Goal: Task Accomplishment & Management: Use online tool/utility

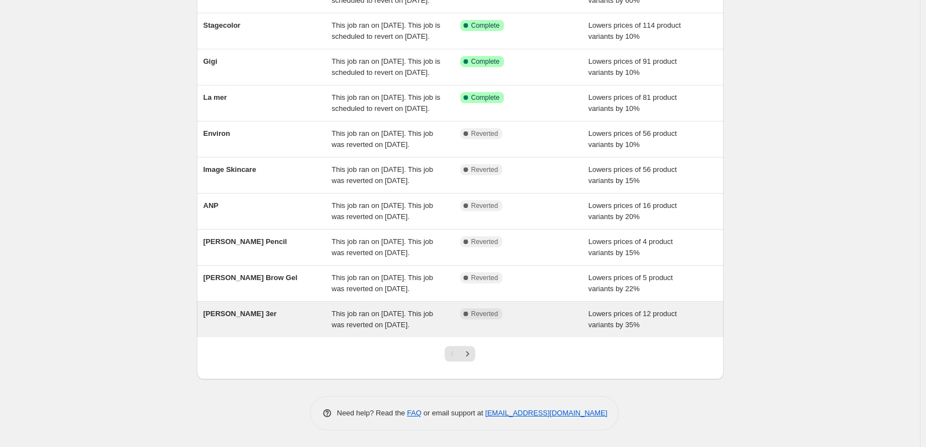
scroll to position [235, 0]
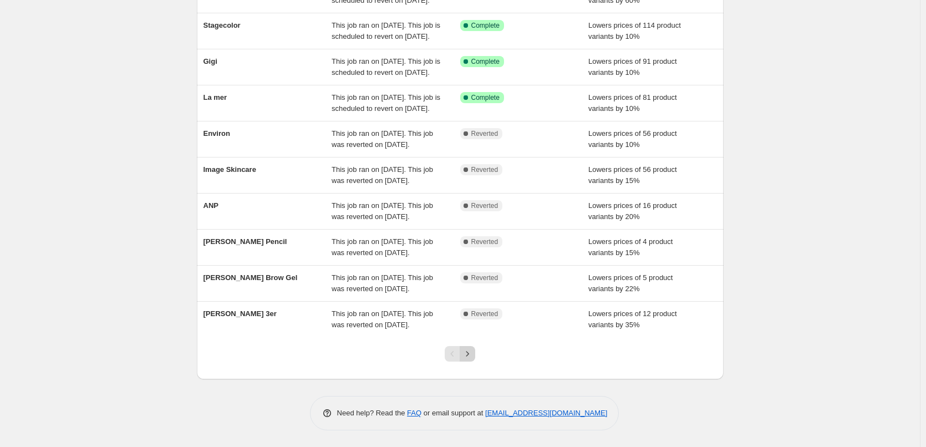
click at [471, 353] on icon "Next" at bounding box center [467, 353] width 11 height 11
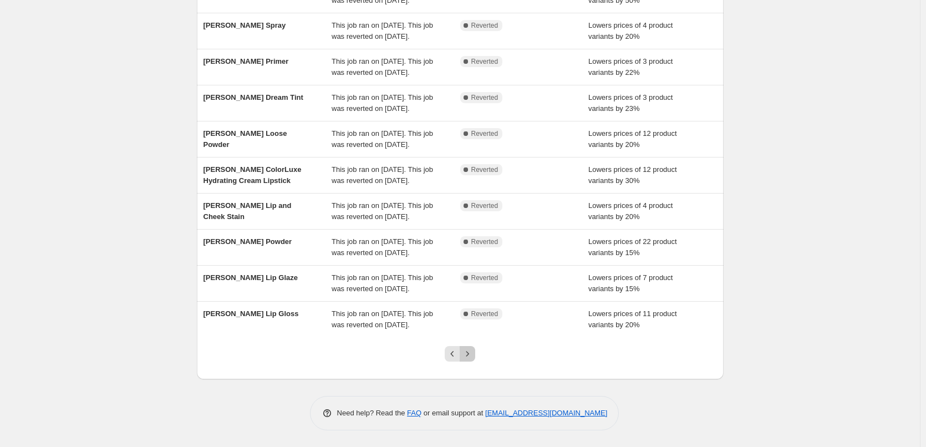
click at [468, 357] on icon "Next" at bounding box center [467, 353] width 11 height 11
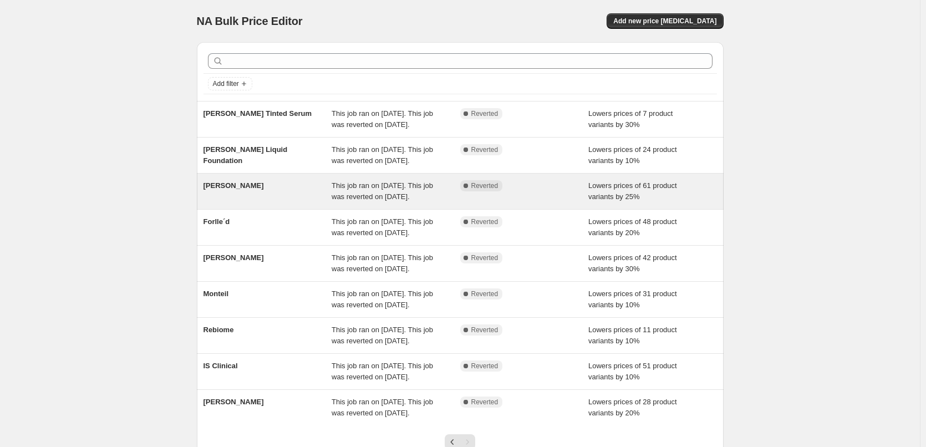
click at [428, 201] on span "This job ran on [DATE]. This job was reverted on [DATE]." at bounding box center [381, 190] width 101 height 19
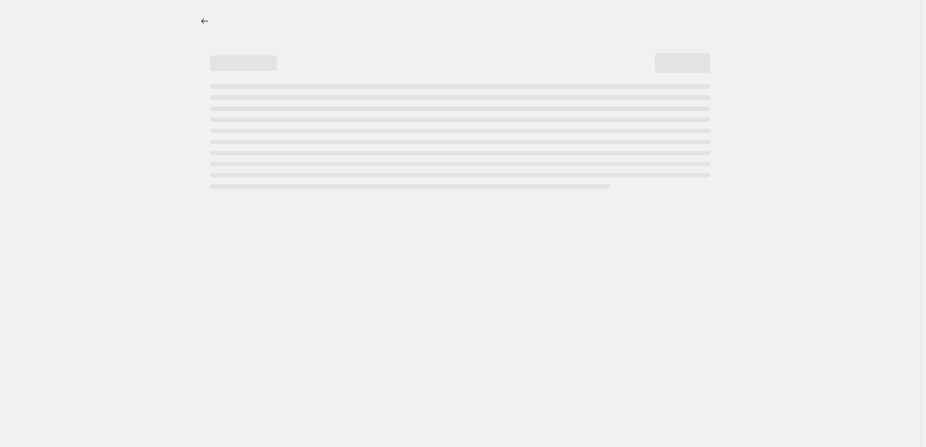
select select "percentage"
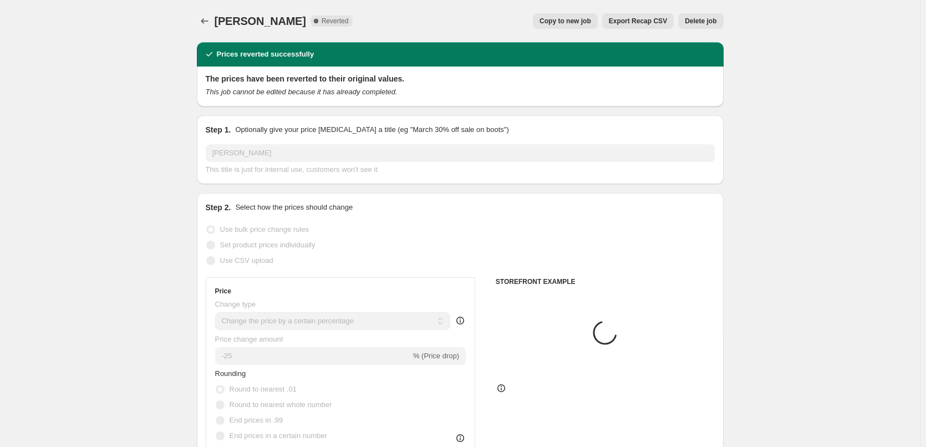
select select "vendor"
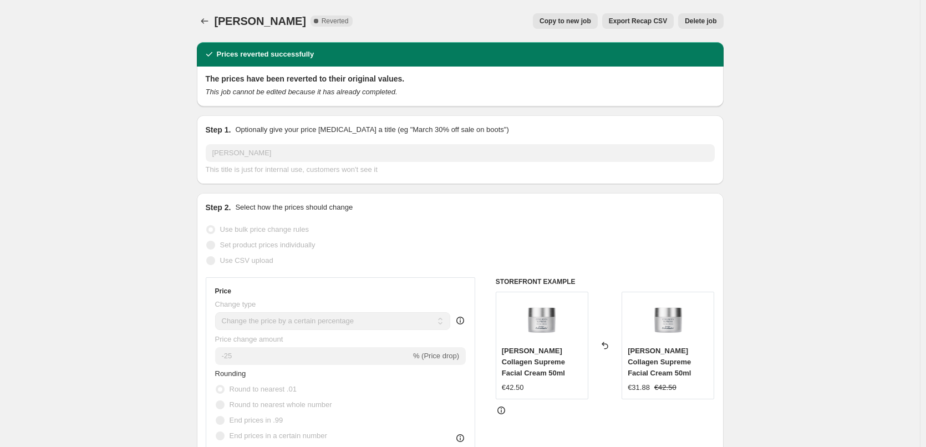
click at [569, 24] on span "Copy to new job" at bounding box center [565, 21] width 52 height 9
select select "percentage"
select select "vendor"
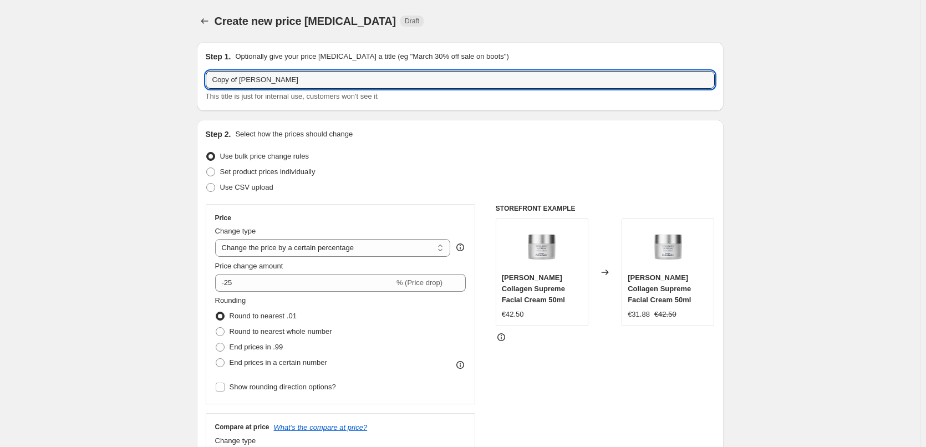
drag, startPoint x: 241, startPoint y: 80, endPoint x: 142, endPoint y: 81, distance: 98.7
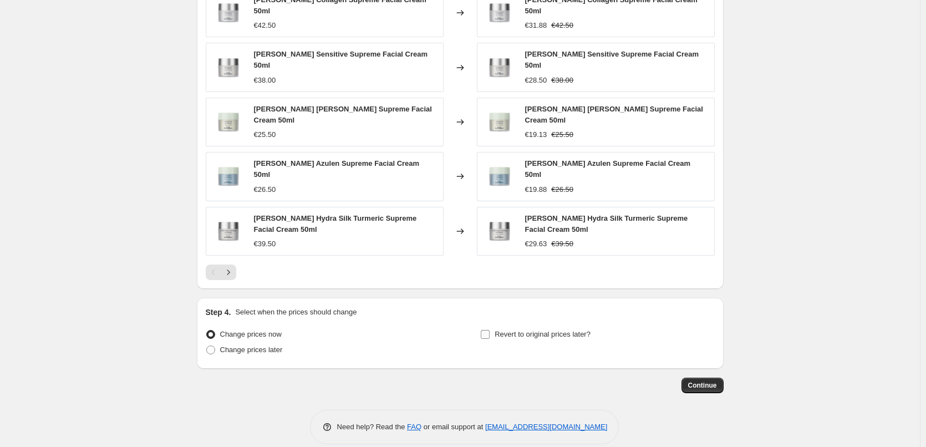
type input "Dr. Eckstein"
click at [504, 330] on span "Revert to original prices later?" at bounding box center [542, 334] width 96 height 8
click at [489, 330] on input "Revert to original prices later?" at bounding box center [485, 334] width 9 height 9
checkbox input "true"
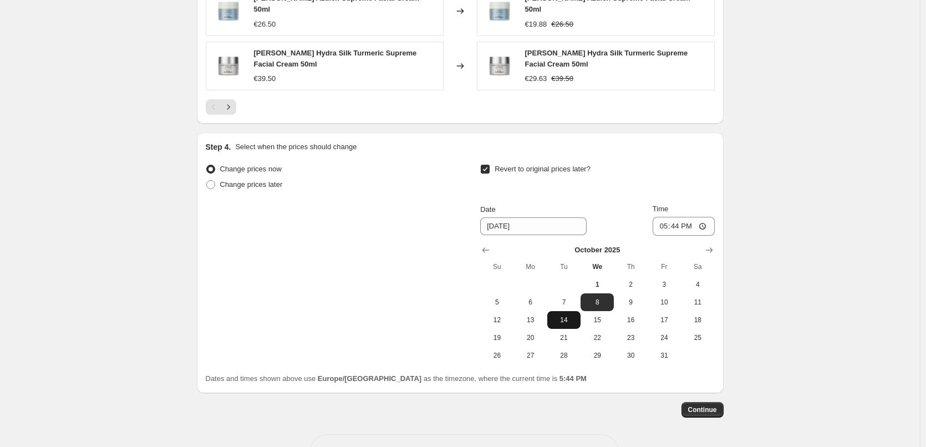
scroll to position [956, 0]
click at [487, 243] on icon "Show previous month, September 2025" at bounding box center [485, 248] width 11 height 11
click at [707, 243] on icon "Show next month, October 2025" at bounding box center [708, 248] width 11 height 11
click at [636, 279] on span "2" at bounding box center [630, 283] width 24 height 9
type input "10/2/2025"
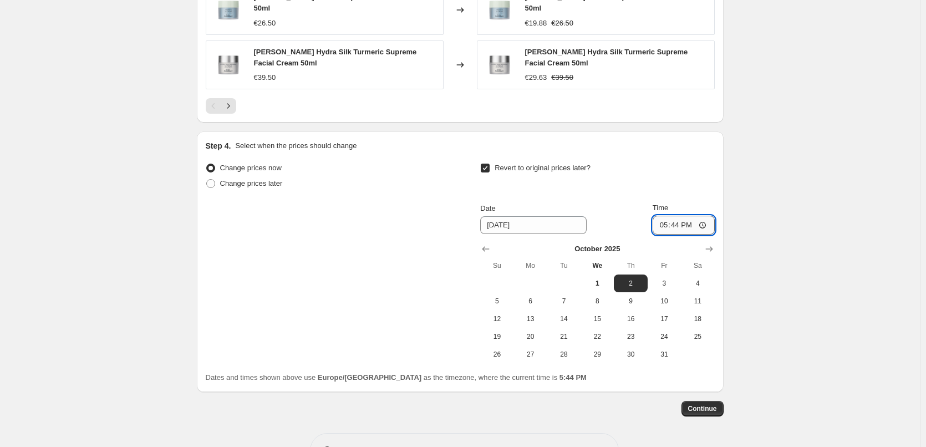
click at [667, 216] on input "17:44" at bounding box center [683, 225] width 62 height 19
click at [705, 216] on input "15:00" at bounding box center [683, 225] width 62 height 19
type input "03:00"
click at [703, 404] on span "Continue" at bounding box center [702, 408] width 29 height 9
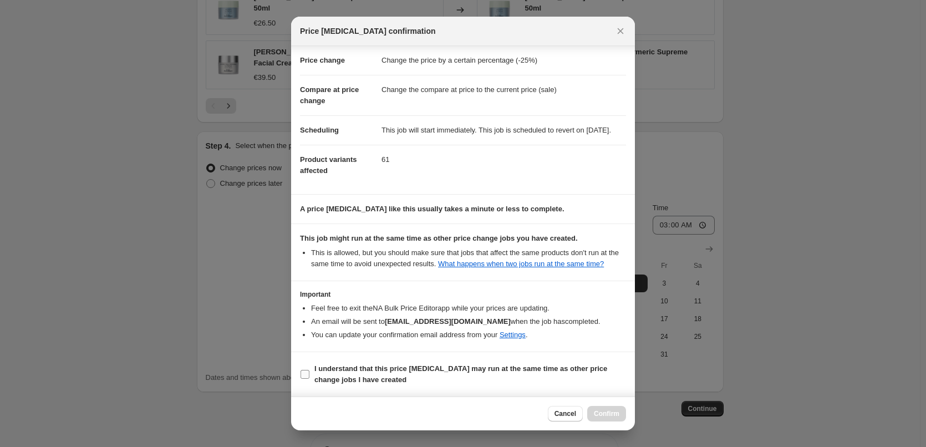
scroll to position [31, 0]
click at [358, 374] on b "I understand that this price change job may run at the same time as other price…" at bounding box center [460, 373] width 293 height 19
click at [309, 374] on input "I understand that this price change job may run at the same time as other price…" at bounding box center [304, 374] width 9 height 9
checkbox input "true"
click at [609, 410] on span "Confirm" at bounding box center [606, 413] width 25 height 9
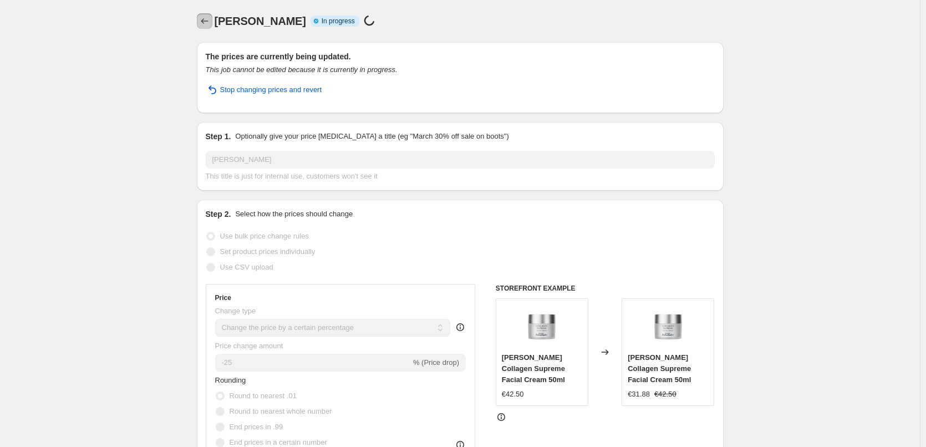
click at [203, 23] on icon "Price change jobs" at bounding box center [204, 21] width 11 height 11
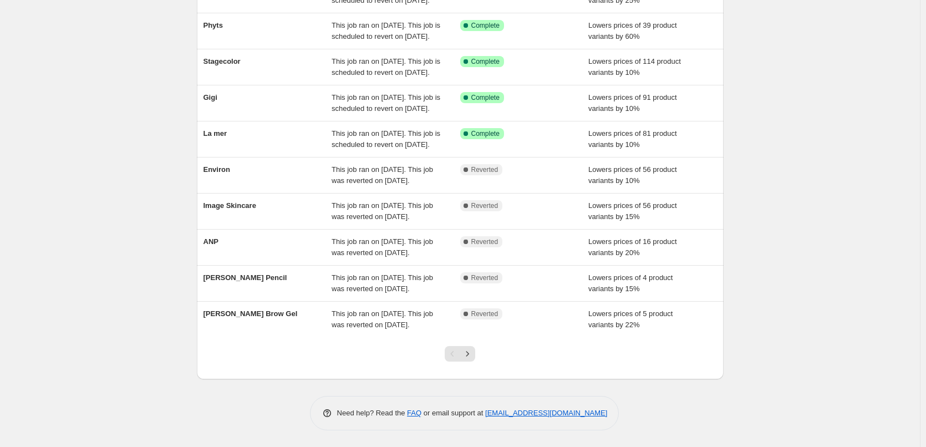
scroll to position [235, 0]
click at [473, 357] on icon "Next" at bounding box center [467, 353] width 11 height 11
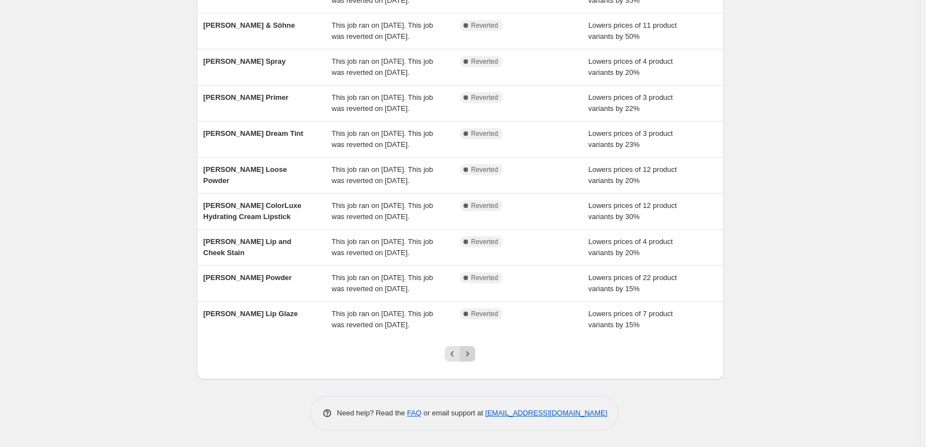
click at [468, 361] on button "Next" at bounding box center [467, 354] width 16 height 16
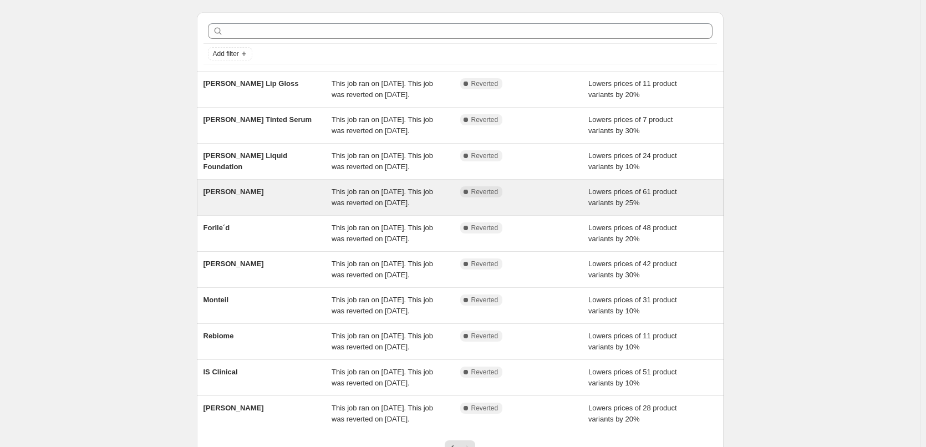
scroll to position [55, 0]
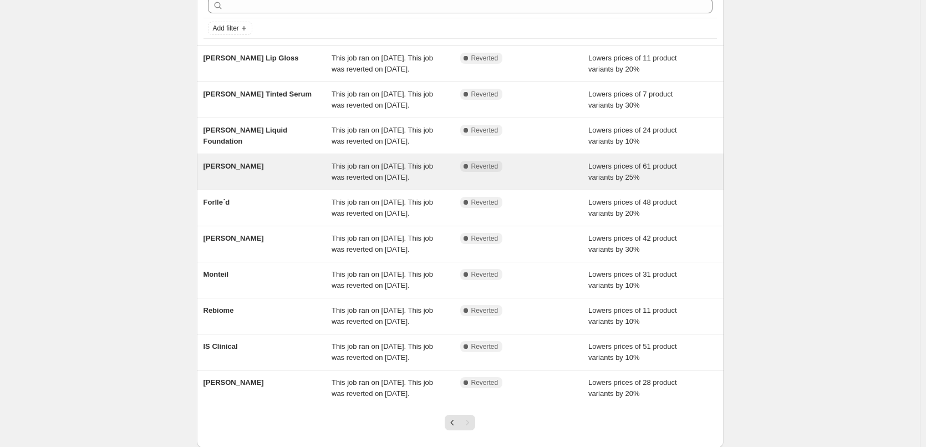
click at [389, 181] on span "This job ran on [DATE]. This job was reverted on [DATE]." at bounding box center [381, 171] width 101 height 19
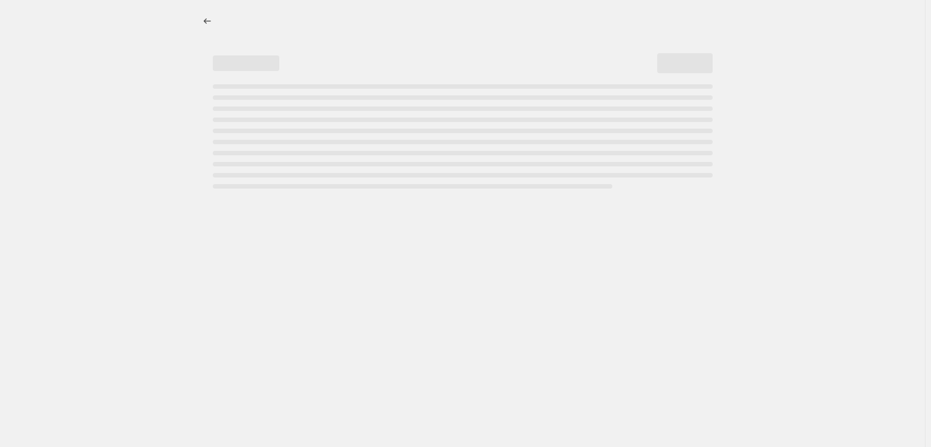
select select "percentage"
select select "vendor"
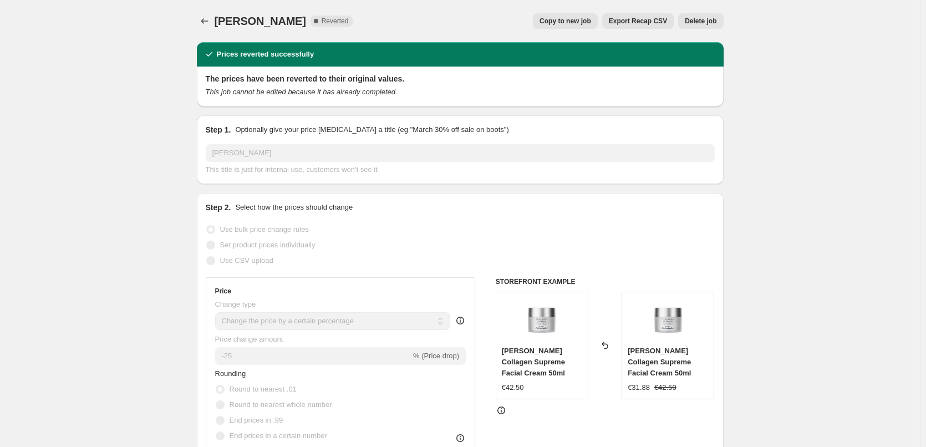
click at [706, 23] on span "Delete job" at bounding box center [701, 21] width 32 height 9
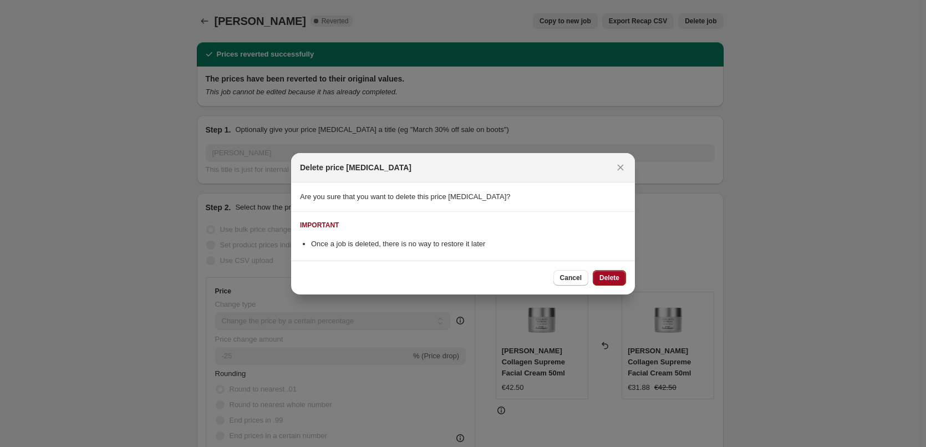
click at [623, 273] on button "Delete" at bounding box center [608, 278] width 33 height 16
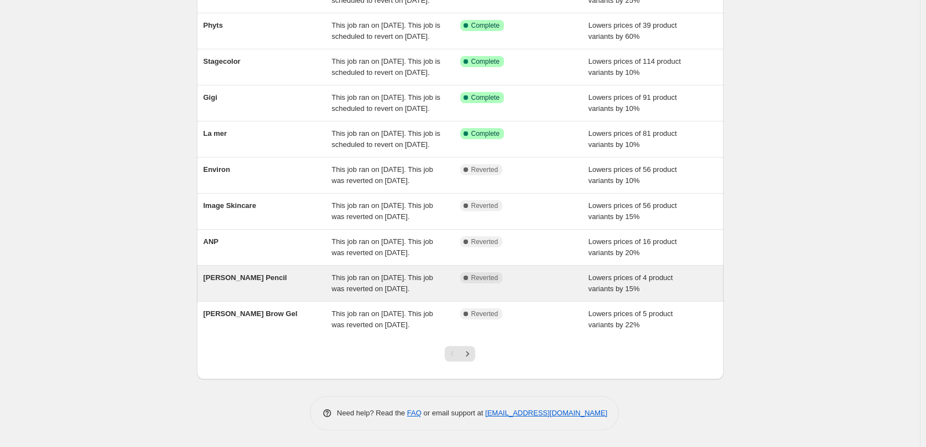
scroll to position [235, 0]
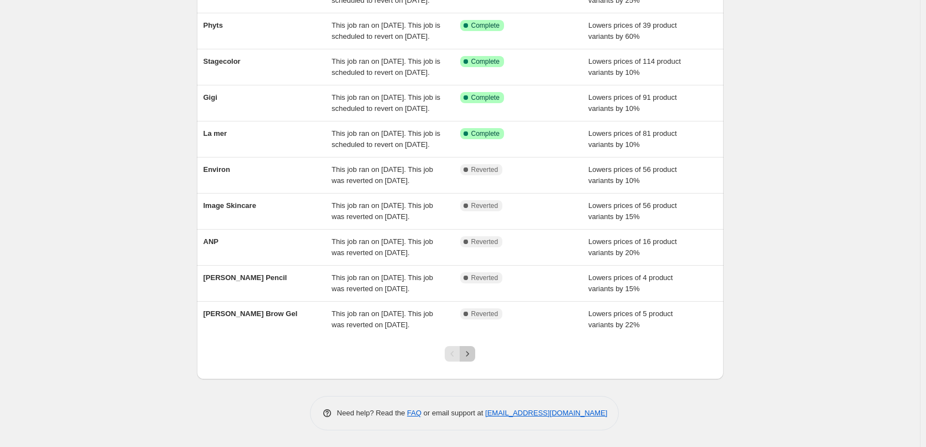
click at [469, 358] on icon "Next" at bounding box center [467, 353] width 11 height 11
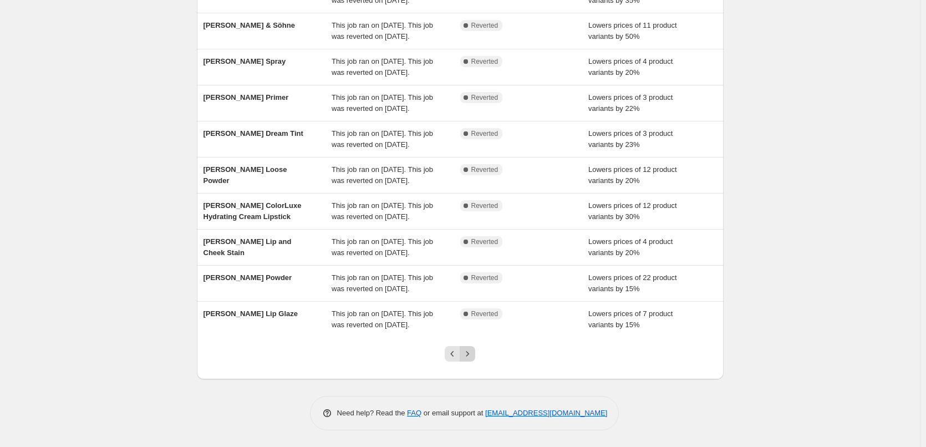
click at [467, 356] on icon "Next" at bounding box center [467, 353] width 11 height 11
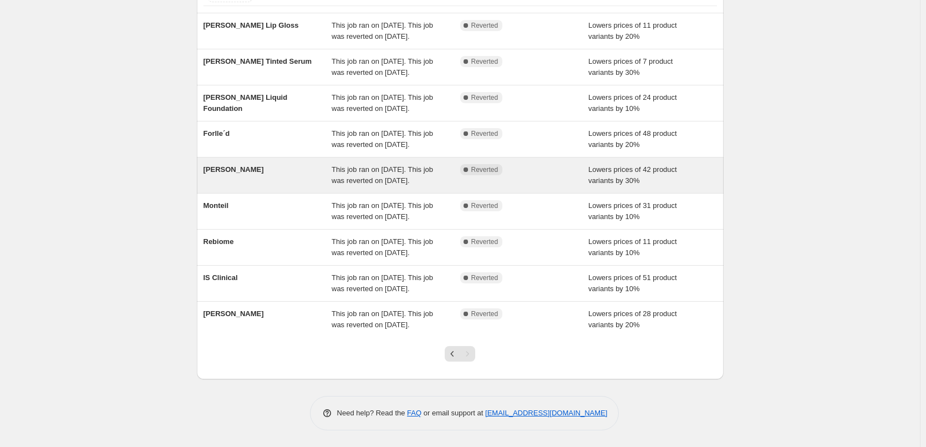
scroll to position [155, 0]
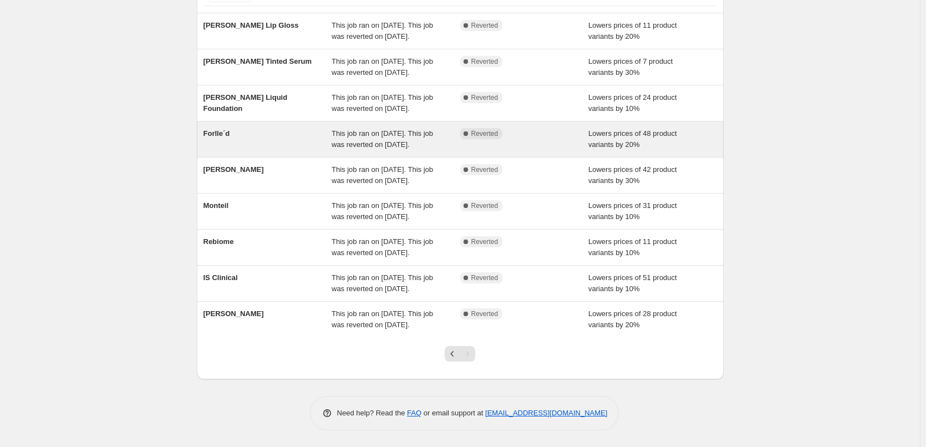
click at [410, 128] on div "This job ran on [DATE]. This job was reverted on [DATE]." at bounding box center [395, 139] width 129 height 22
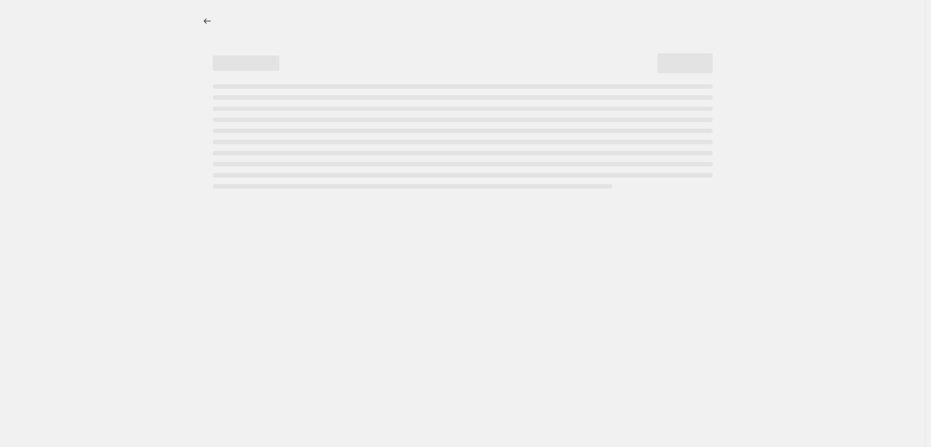
select select "percentage"
select select "remove"
select select "vendor"
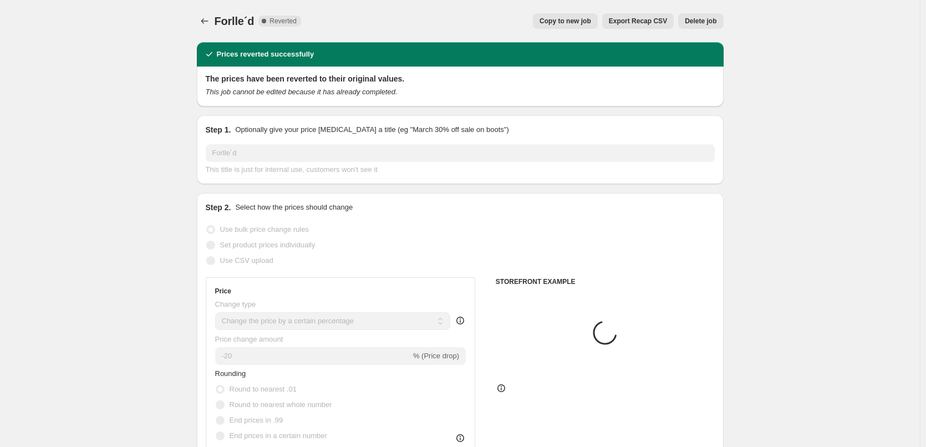
click at [554, 25] on span "Copy to new job" at bounding box center [565, 21] width 52 height 9
select select "percentage"
select select "remove"
select select "vendor"
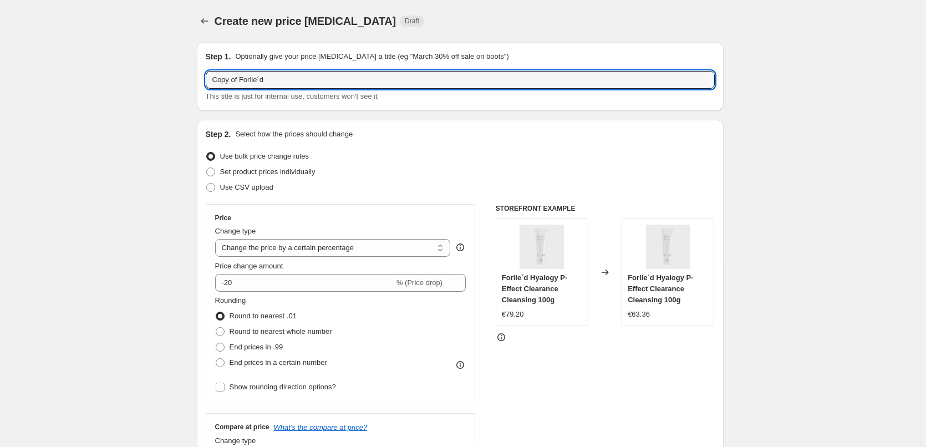
drag, startPoint x: 241, startPoint y: 79, endPoint x: -4, endPoint y: 85, distance: 245.0
click at [0, 85] on html "Home Settings Plans Skip to content Create new price change job. This page is r…" at bounding box center [463, 223] width 926 height 447
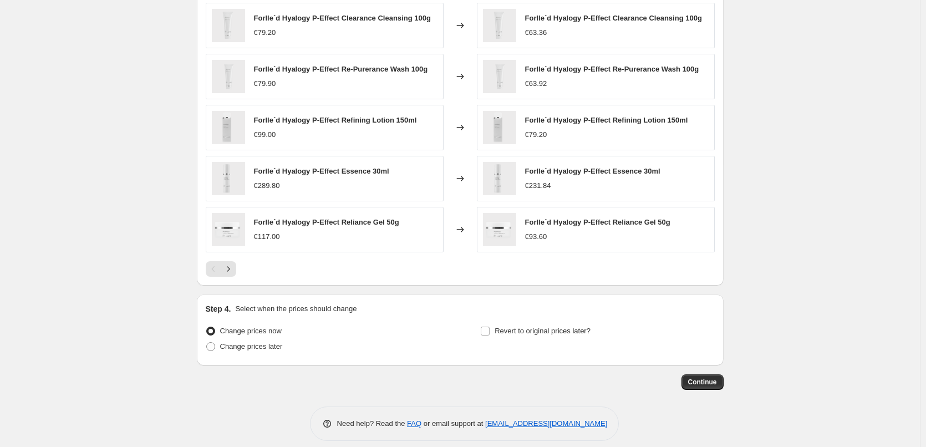
scroll to position [776, 0]
type input "Forlle´d"
click at [510, 336] on label "Revert to original prices later?" at bounding box center [535, 331] width 110 height 16
click at [489, 335] on input "Revert to original prices later?" at bounding box center [485, 330] width 9 height 9
checkbox input "true"
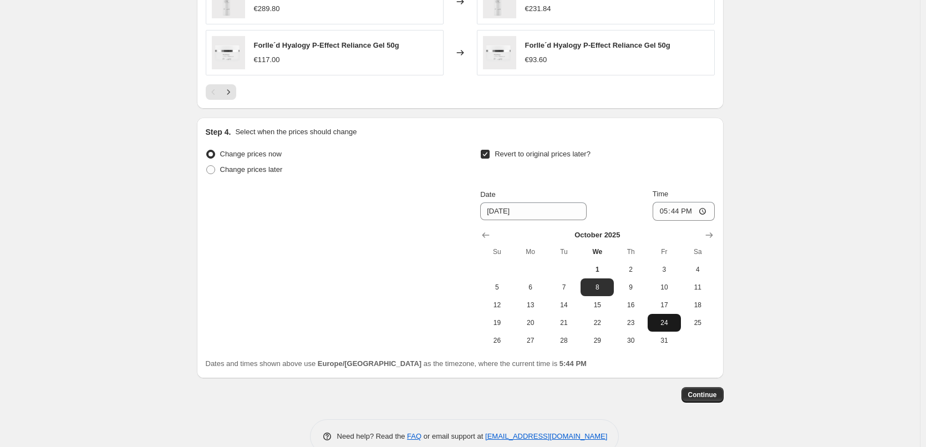
scroll to position [976, 0]
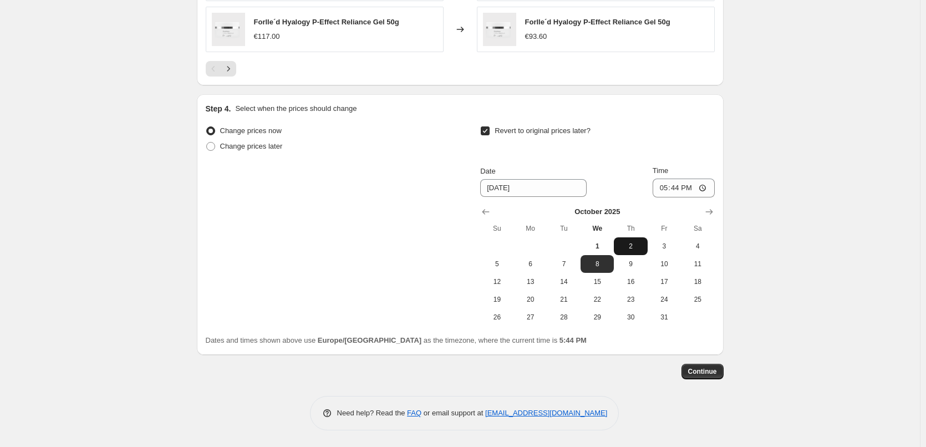
click at [642, 249] on span "2" at bounding box center [630, 246] width 24 height 9
type input "10/2/2025"
click at [665, 186] on input "17:44" at bounding box center [683, 187] width 62 height 19
click at [708, 185] on input "15:00" at bounding box center [683, 187] width 62 height 19
type input "03:00"
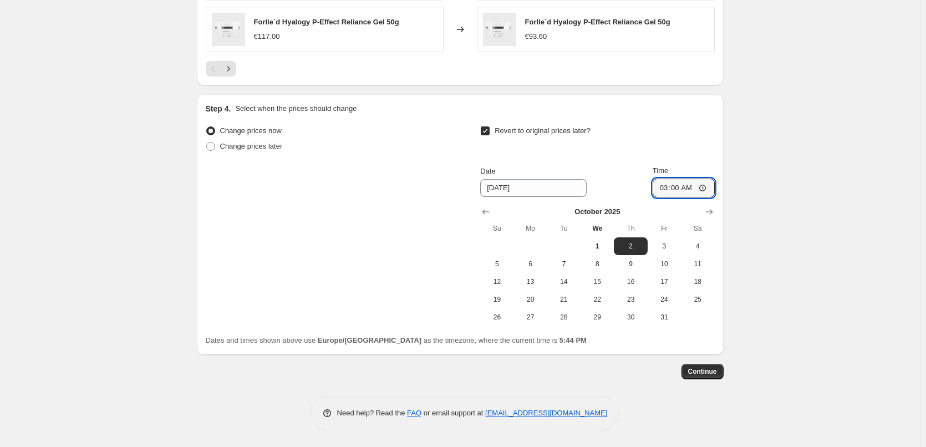
drag, startPoint x: 796, startPoint y: 207, endPoint x: 785, endPoint y: 222, distance: 19.4
click at [705, 374] on span "Continue" at bounding box center [702, 371] width 29 height 9
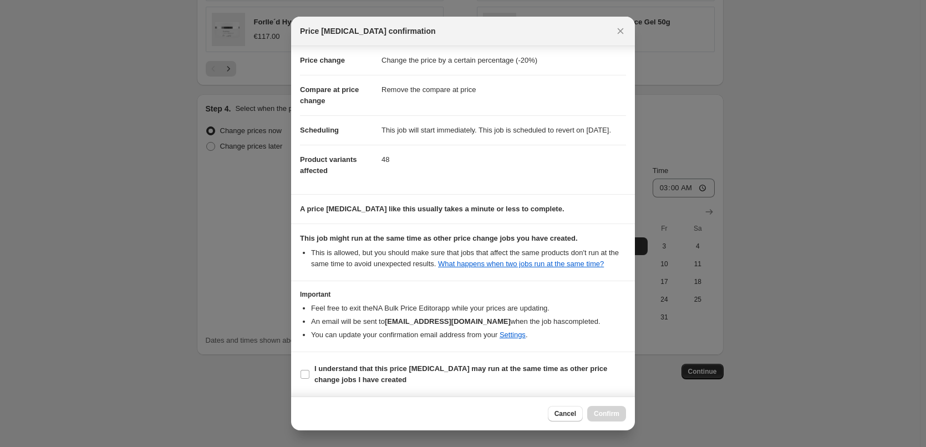
scroll to position [31, 0]
click at [330, 377] on b "I understand that this price change job may run at the same time as other price…" at bounding box center [460, 373] width 293 height 19
click at [309, 377] on input "I understand that this price change job may run at the same time as other price…" at bounding box center [304, 374] width 9 height 9
checkbox input "true"
click at [603, 407] on button "Confirm" at bounding box center [606, 414] width 39 height 16
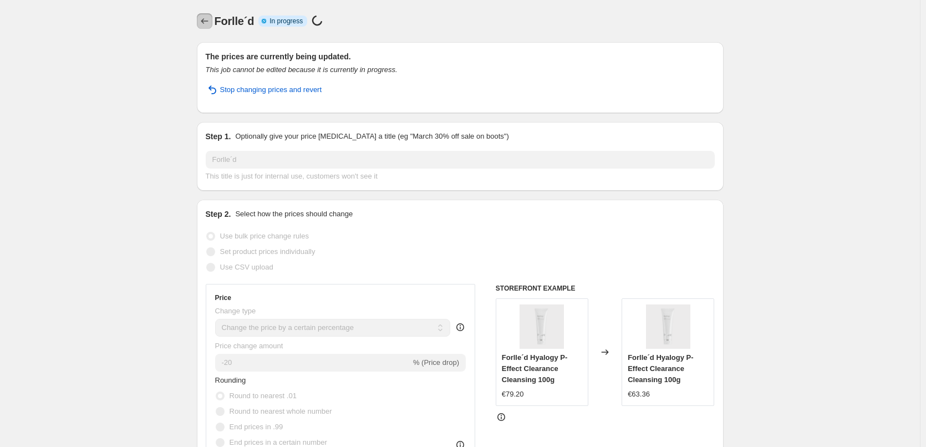
click at [210, 22] on icon "Price change jobs" at bounding box center [204, 21] width 11 height 11
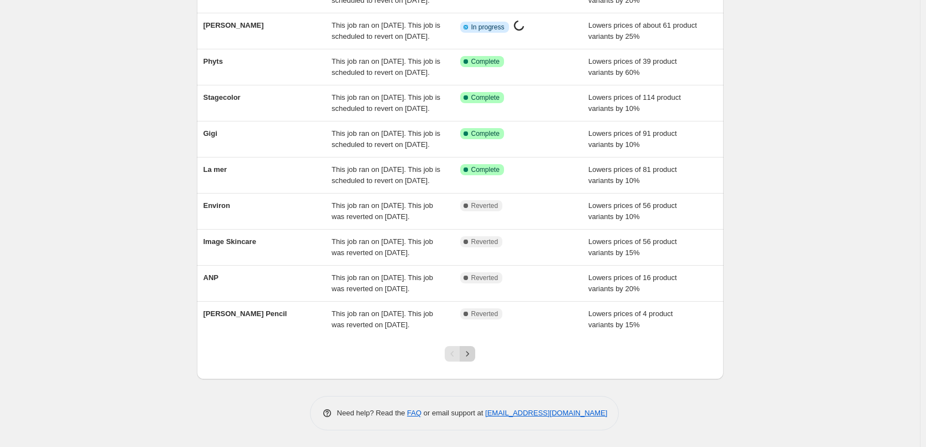
click at [473, 357] on icon "Next" at bounding box center [467, 353] width 11 height 11
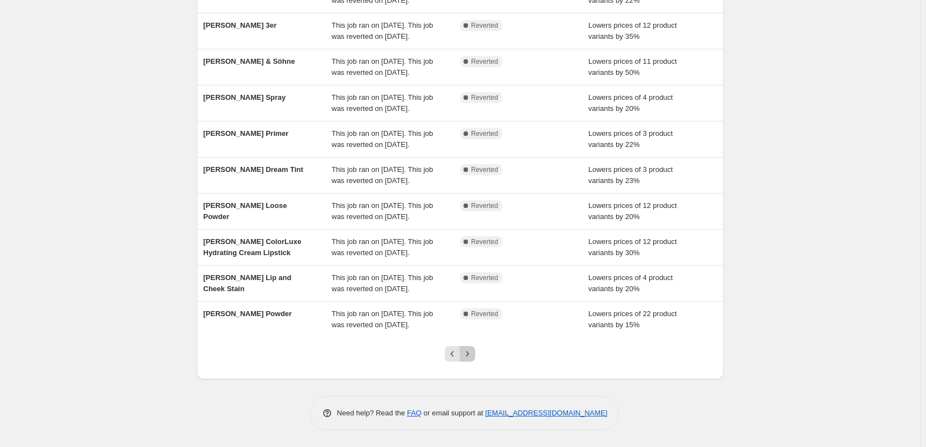
click at [469, 355] on icon "Next" at bounding box center [467, 353] width 11 height 11
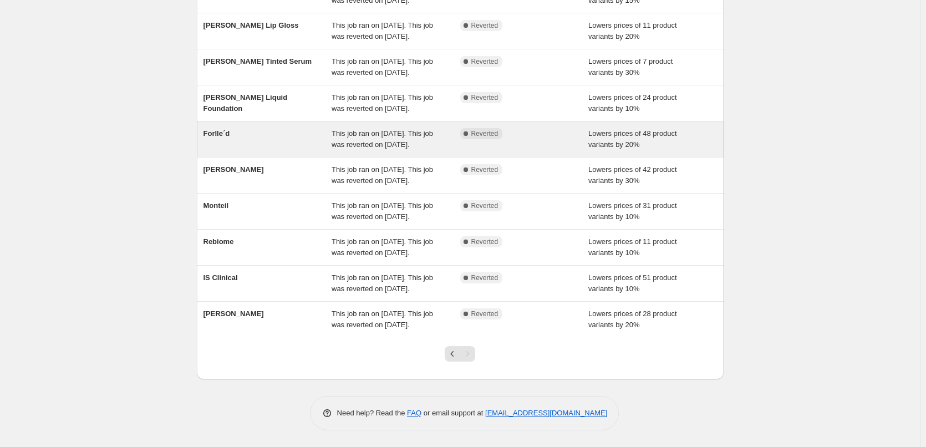
click at [381, 129] on span "This job ran on [DATE]. This job was reverted on [DATE]." at bounding box center [381, 138] width 101 height 19
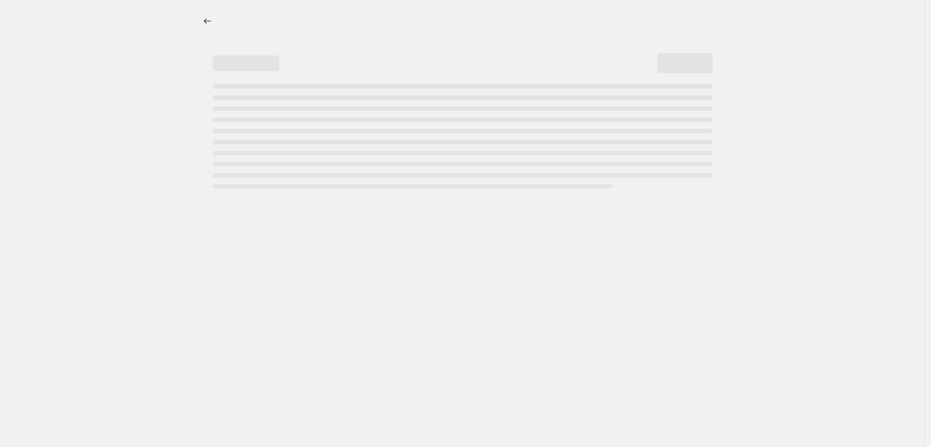
select select "percentage"
select select "remove"
select select "vendor"
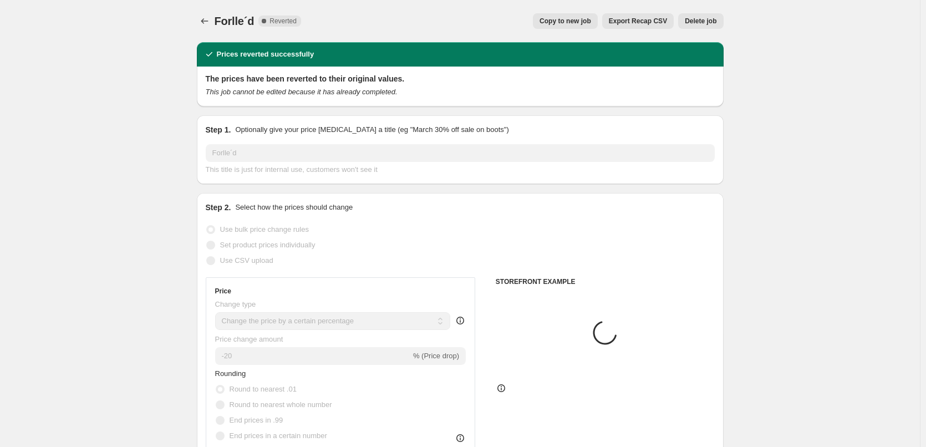
click at [708, 24] on span "Delete job" at bounding box center [701, 21] width 32 height 9
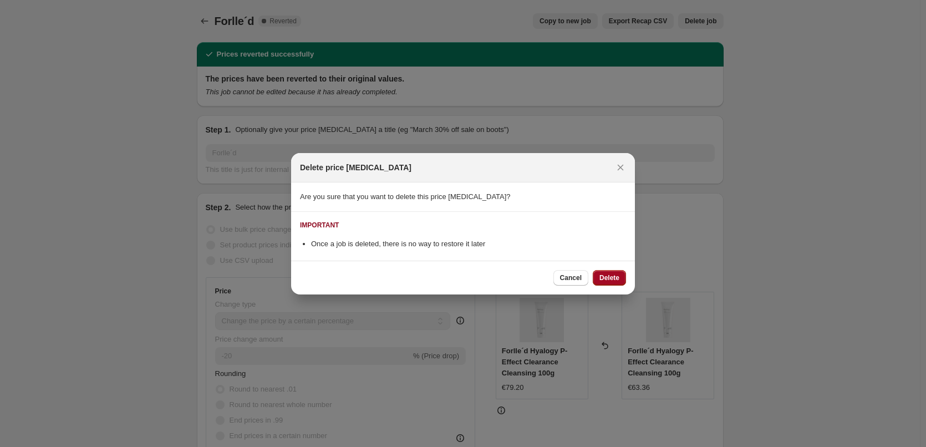
click at [613, 283] on button "Delete" at bounding box center [608, 278] width 33 height 16
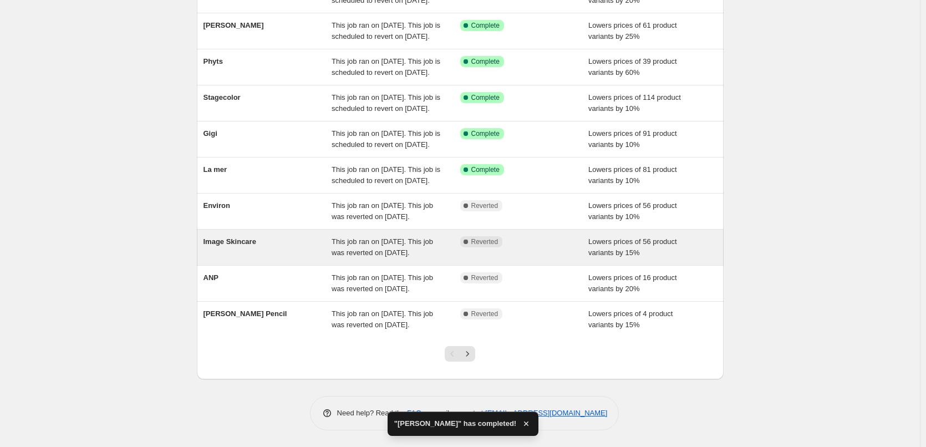
click at [438, 236] on div "This job ran on [DATE]. This job was reverted on [DATE]." at bounding box center [395, 247] width 129 height 22
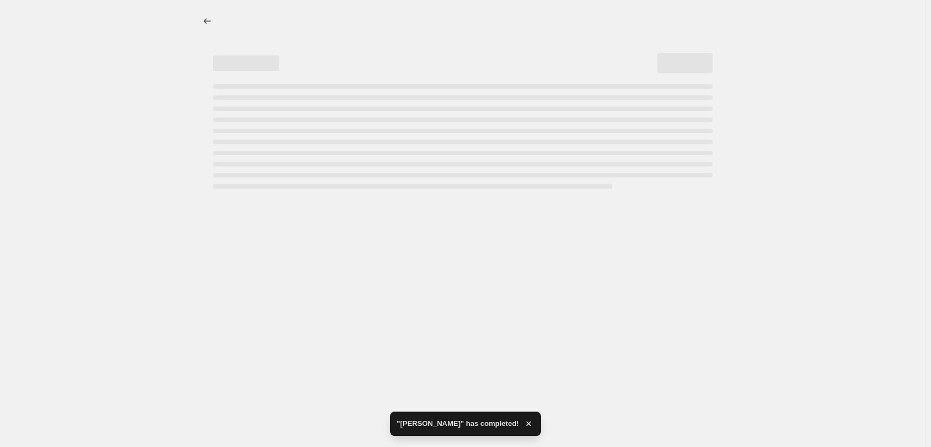
select select "percentage"
select select "remove"
select select "vendor"
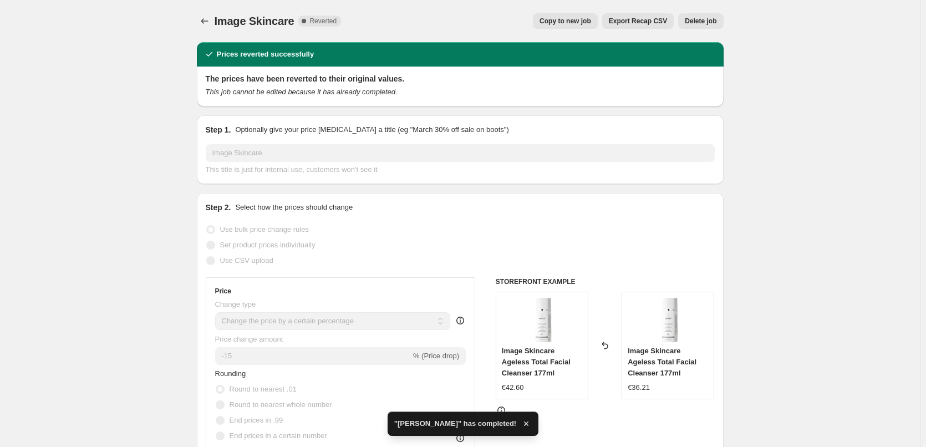
click at [561, 16] on button "Copy to new job" at bounding box center [565, 21] width 65 height 16
select select "percentage"
select select "remove"
select select "vendor"
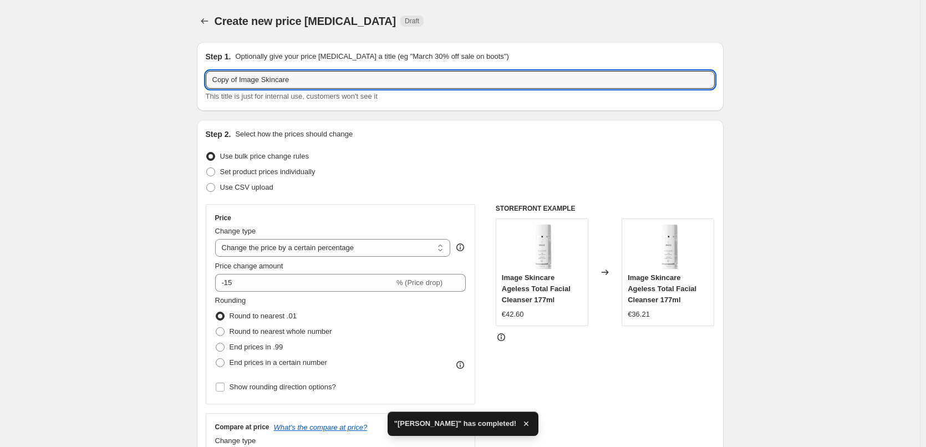
drag, startPoint x: 240, startPoint y: 80, endPoint x: 80, endPoint y: 91, distance: 160.0
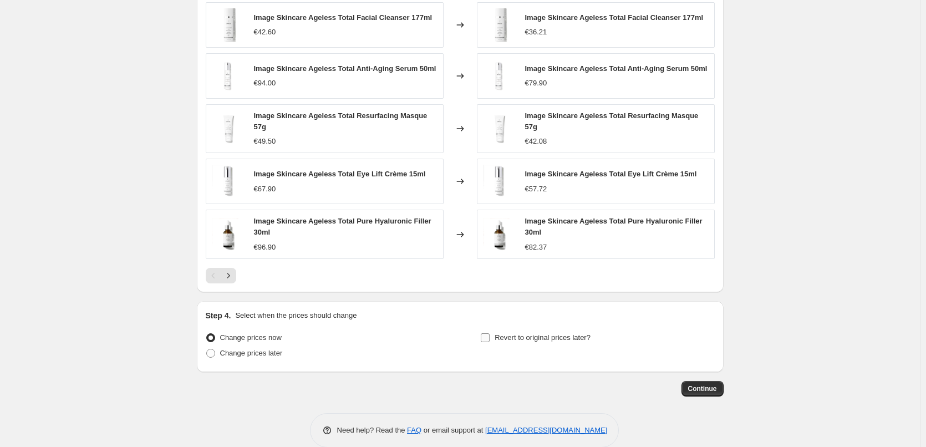
type input "Image Skincare"
click at [535, 335] on span "Revert to original prices later?" at bounding box center [542, 337] width 96 height 8
click at [489, 335] on input "Revert to original prices later?" at bounding box center [485, 337] width 9 height 9
checkbox input "true"
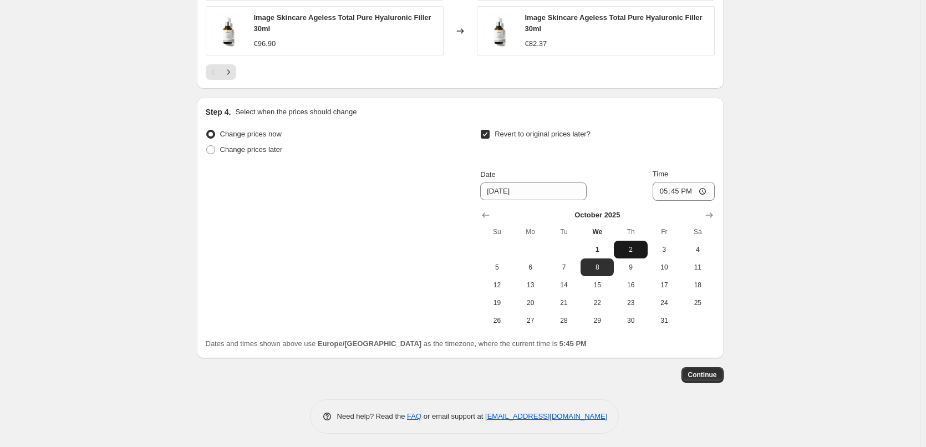
click at [630, 245] on span "2" at bounding box center [630, 249] width 24 height 9
type input "10/2/2025"
click at [667, 189] on input "17:45" at bounding box center [683, 191] width 62 height 19
click at [705, 187] on input "15:00" at bounding box center [683, 191] width 62 height 19
type input "03:00"
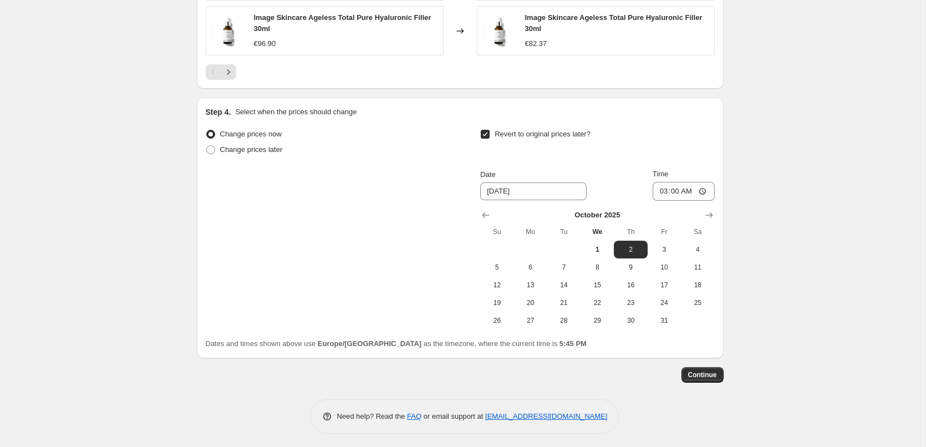
click at [721, 371] on button "Continue" at bounding box center [702, 375] width 42 height 16
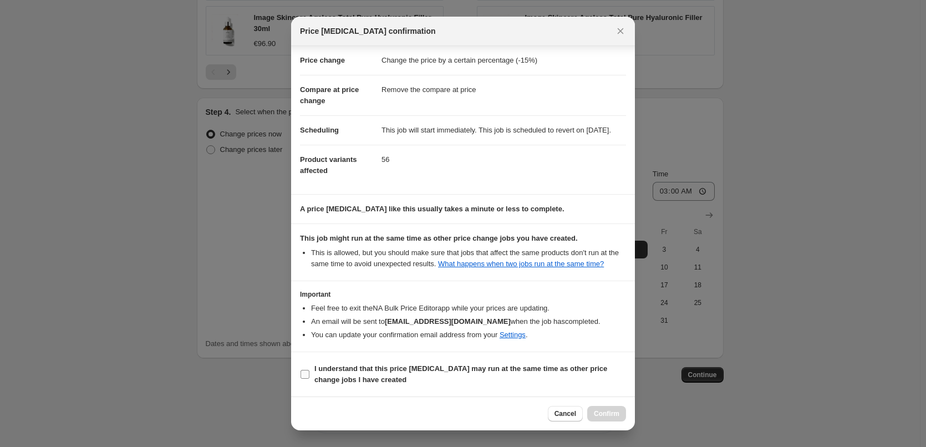
click at [377, 374] on span "I understand that this price change job may run at the same time as other price…" at bounding box center [469, 374] width 311 height 22
click at [309, 374] on input "I understand that this price change job may run at the same time as other price…" at bounding box center [304, 374] width 9 height 9
checkbox input "true"
click at [602, 413] on span "Confirm" at bounding box center [606, 413] width 25 height 9
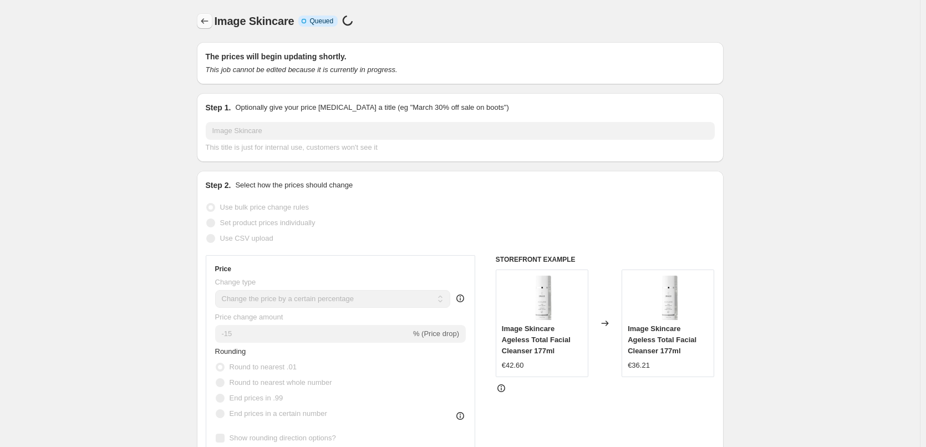
click at [202, 24] on icon "Price change jobs" at bounding box center [204, 21] width 11 height 11
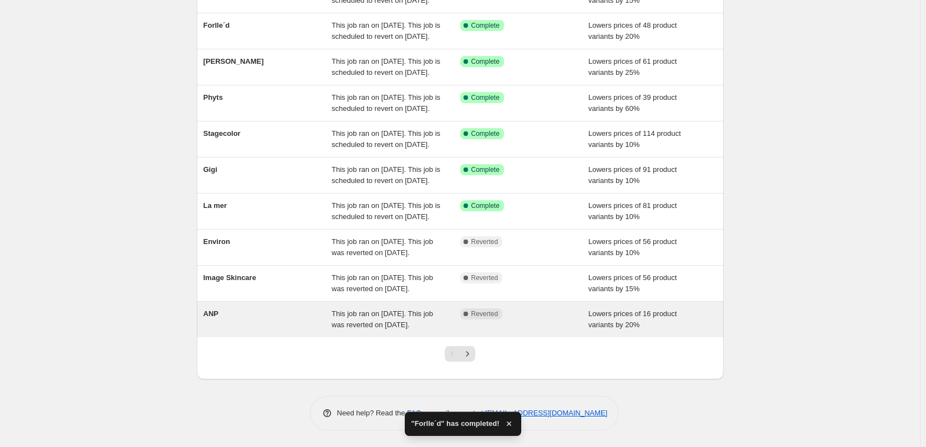
scroll to position [235, 0]
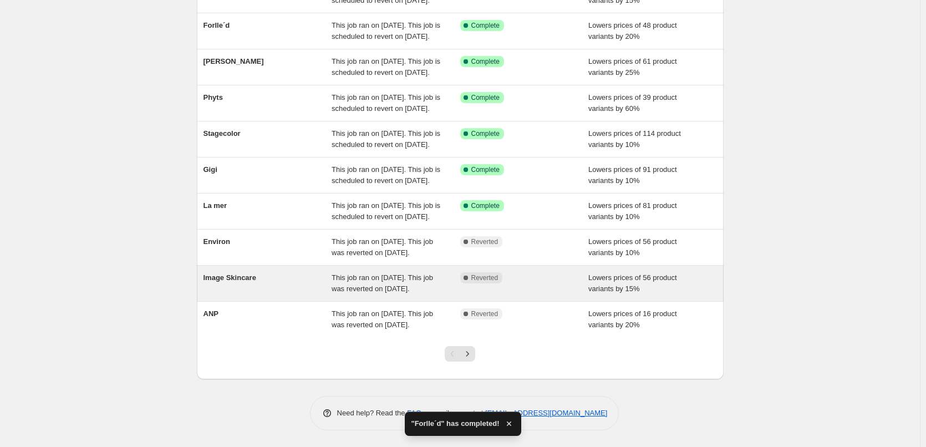
click at [415, 273] on span "This job ran on [DATE]. This job was reverted on [DATE]." at bounding box center [381, 282] width 101 height 19
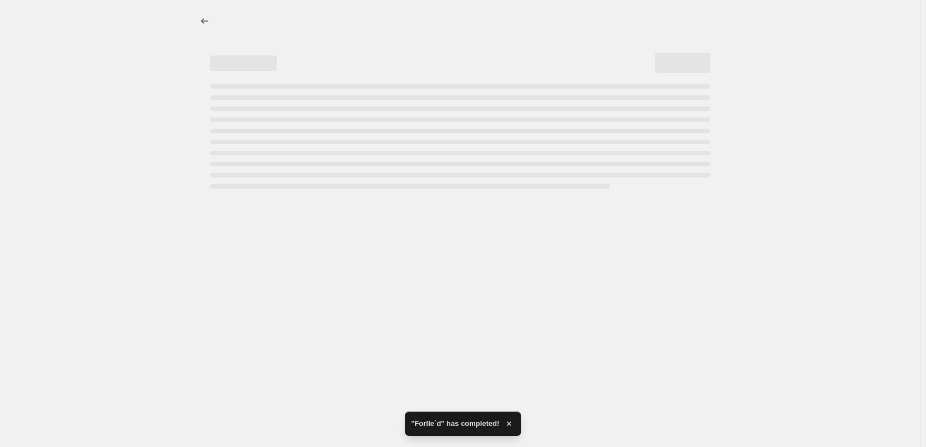
select select "percentage"
select select "remove"
select select "vendor"
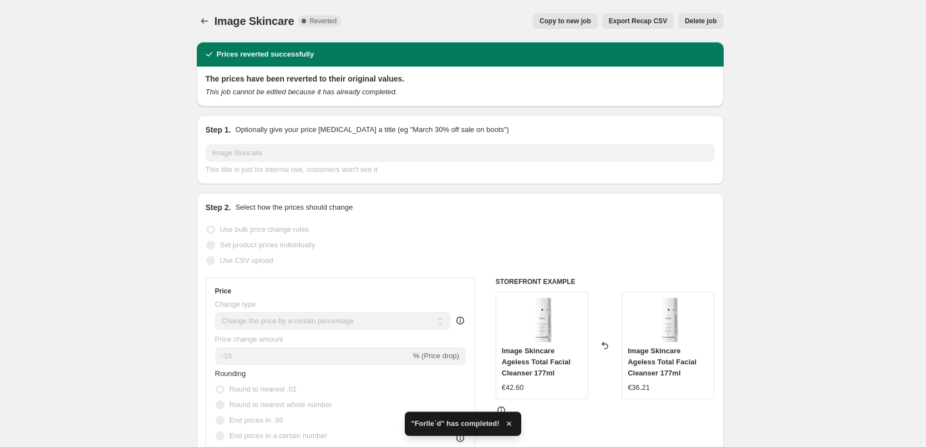
click at [698, 20] on span "Delete job" at bounding box center [701, 21] width 32 height 9
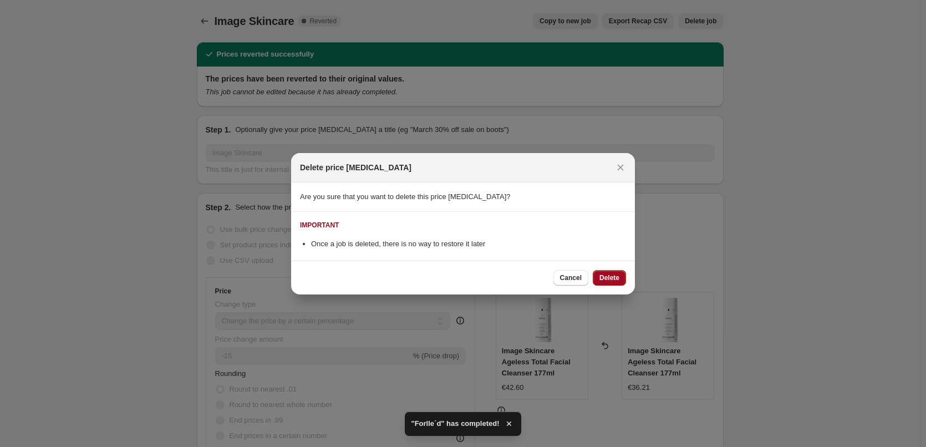
click at [616, 280] on span "Delete" at bounding box center [609, 277] width 20 height 9
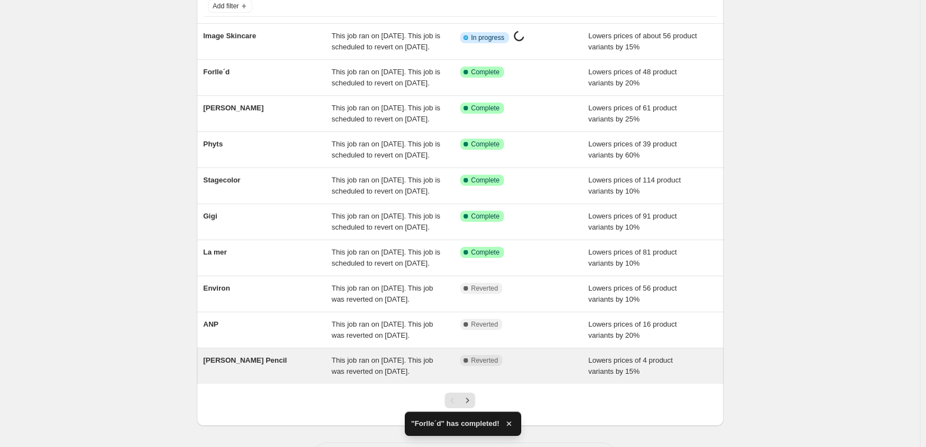
scroll to position [235, 0]
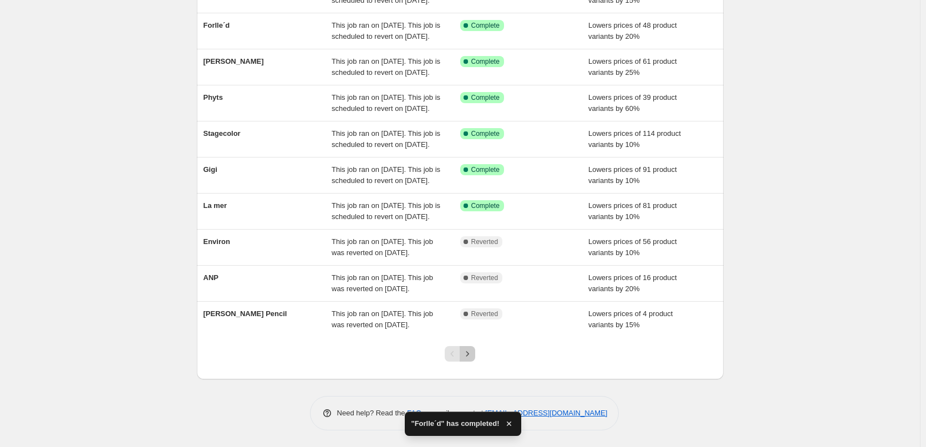
click at [466, 350] on icon "Next" at bounding box center [467, 353] width 11 height 11
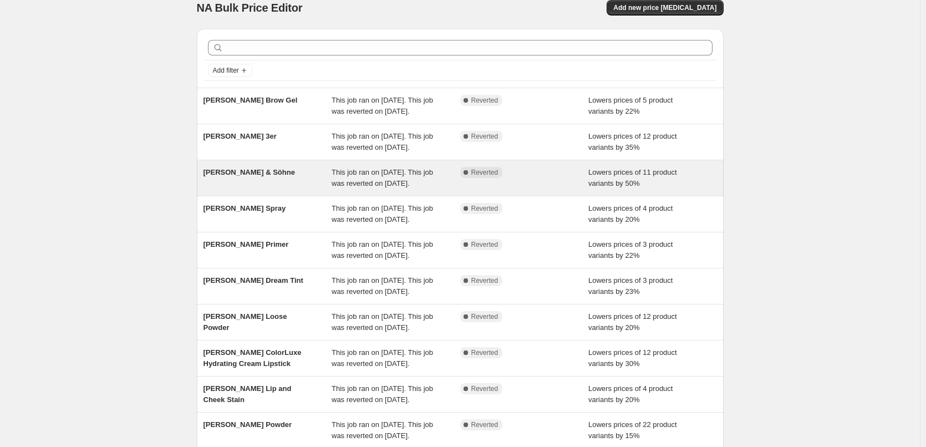
click at [379, 187] on span "This job ran on [DATE]. This job was reverted on [DATE]." at bounding box center [381, 177] width 101 height 19
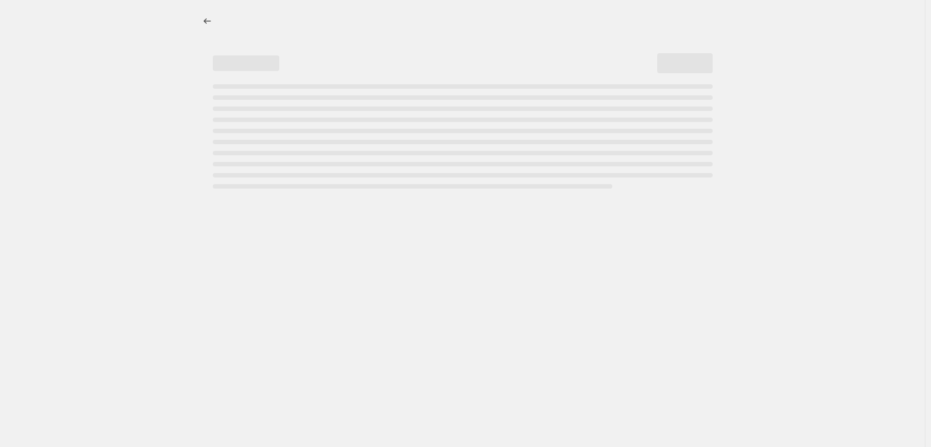
select select "percentage"
select select "vendor"
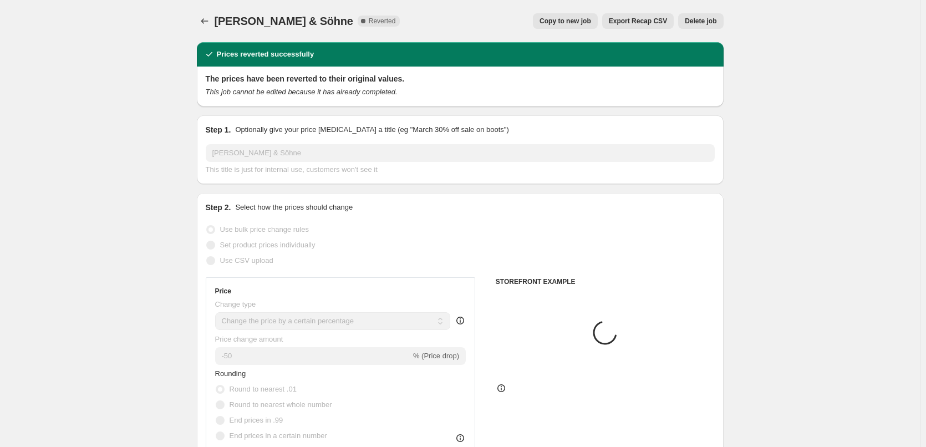
click at [571, 22] on span "Copy to new job" at bounding box center [565, 21] width 52 height 9
select select "percentage"
select select "vendor"
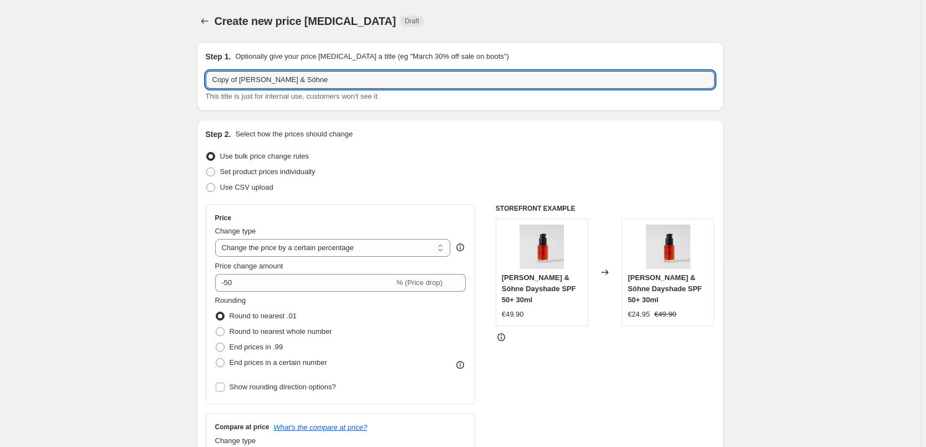
drag, startPoint x: 241, startPoint y: 80, endPoint x: 74, endPoint y: 103, distance: 168.4
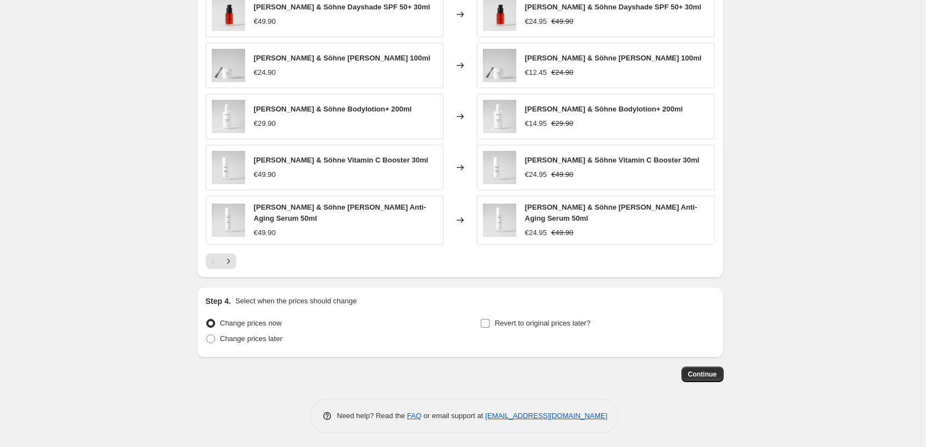
type input "Beyer & Söhne"
click at [508, 321] on span "Revert to original prices later?" at bounding box center [542, 323] width 96 height 8
click at [489, 321] on input "Revert to original prices later?" at bounding box center [485, 323] width 9 height 9
checkbox input "true"
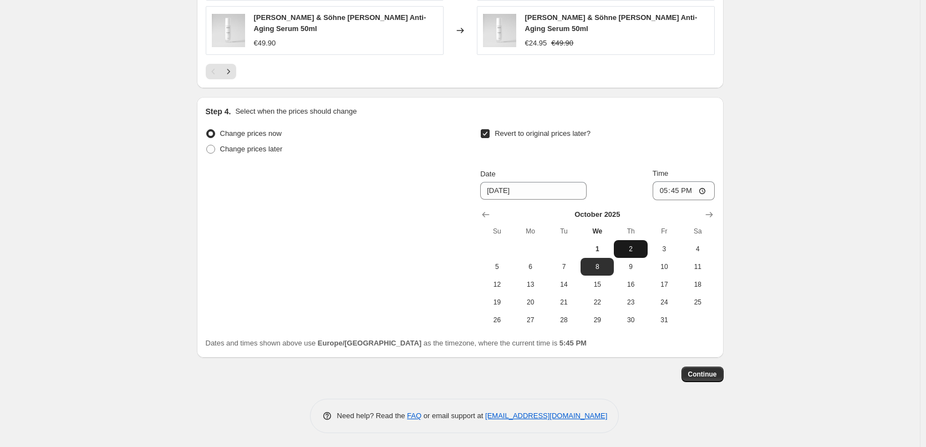
click at [631, 244] on span "2" at bounding box center [630, 248] width 24 height 9
type input "10/2/2025"
click at [663, 188] on input "17:45" at bounding box center [683, 190] width 62 height 19
click at [706, 188] on input "15:00" at bounding box center [683, 190] width 62 height 19
type input "03:00"
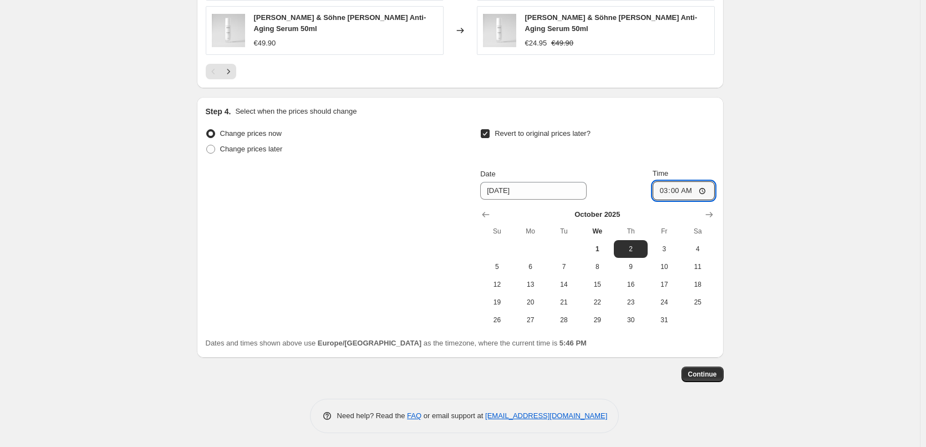
click at [706, 376] on button "Continue" at bounding box center [702, 374] width 42 height 16
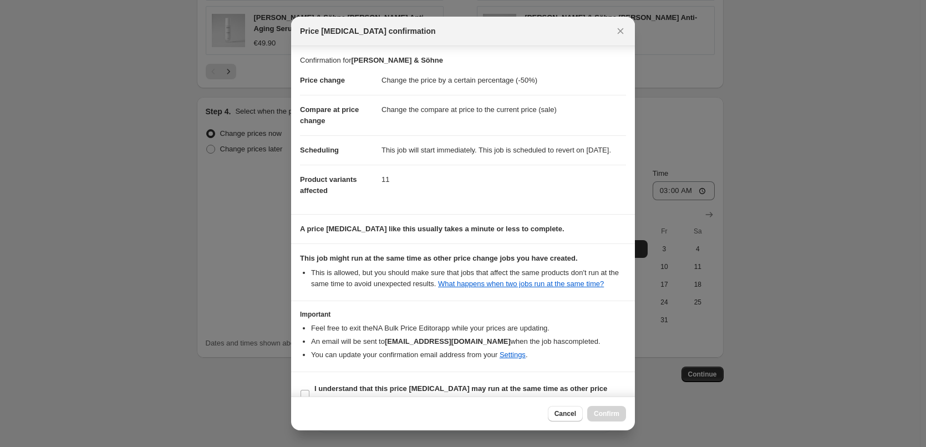
scroll to position [31, 0]
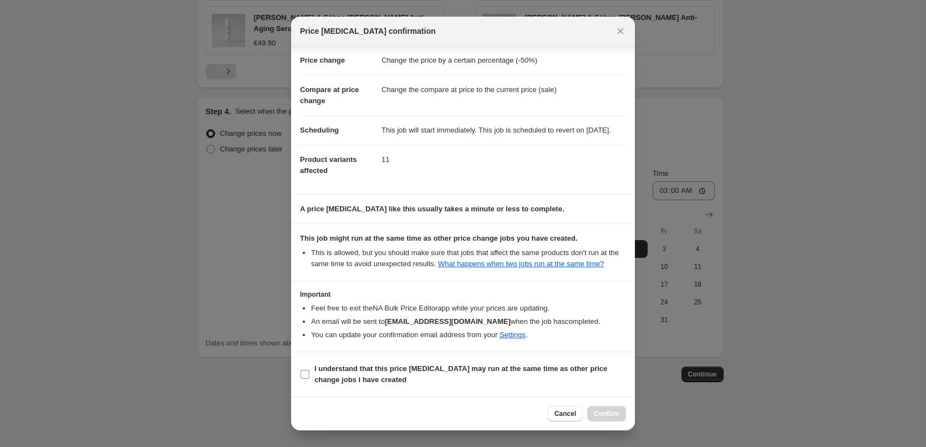
click at [398, 386] on label "I understand that this price change job may run at the same time as other price…" at bounding box center [463, 374] width 326 height 27
click at [309, 379] on input "I understand that this price change job may run at the same time as other price…" at bounding box center [304, 374] width 9 height 9
checkbox input "true"
click at [622, 410] on button "Confirm" at bounding box center [606, 414] width 39 height 16
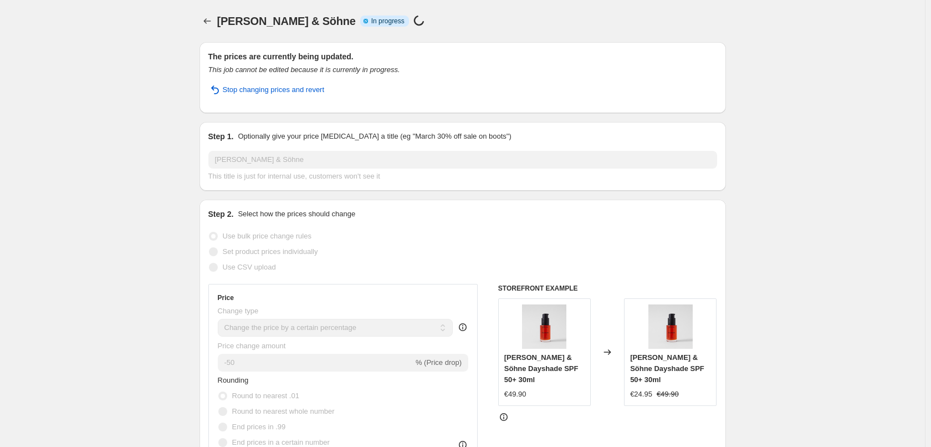
select select "percentage"
select select "vendor"
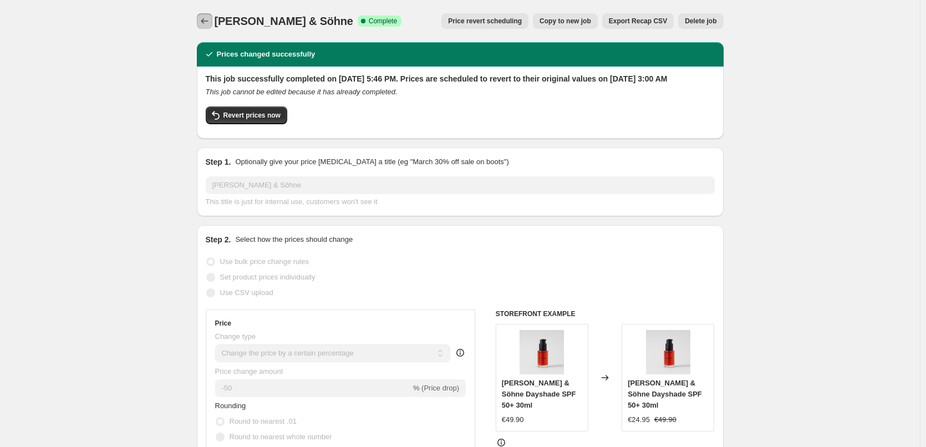
click at [202, 19] on icon "Price change jobs" at bounding box center [204, 21] width 11 height 11
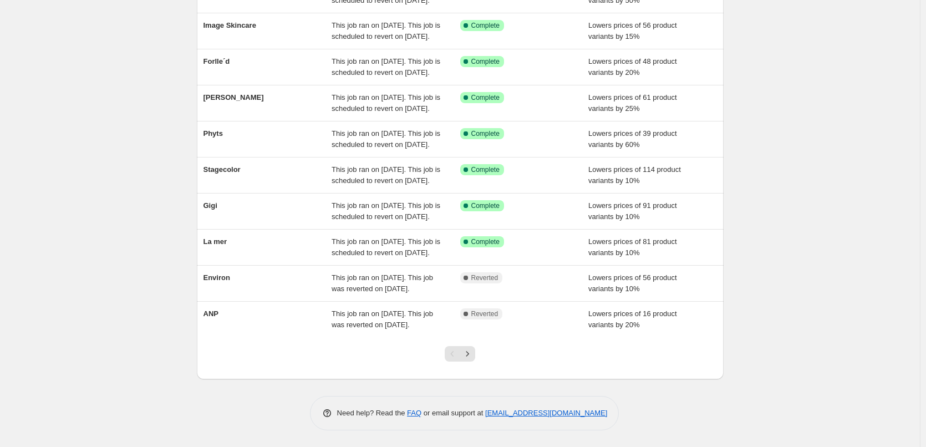
scroll to position [235, 0]
click at [472, 356] on icon "Next" at bounding box center [467, 353] width 11 height 11
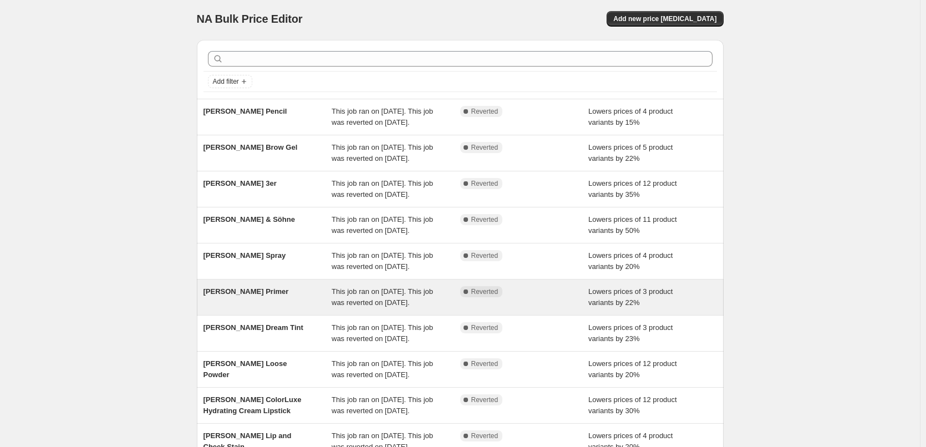
scroll to position [0, 0]
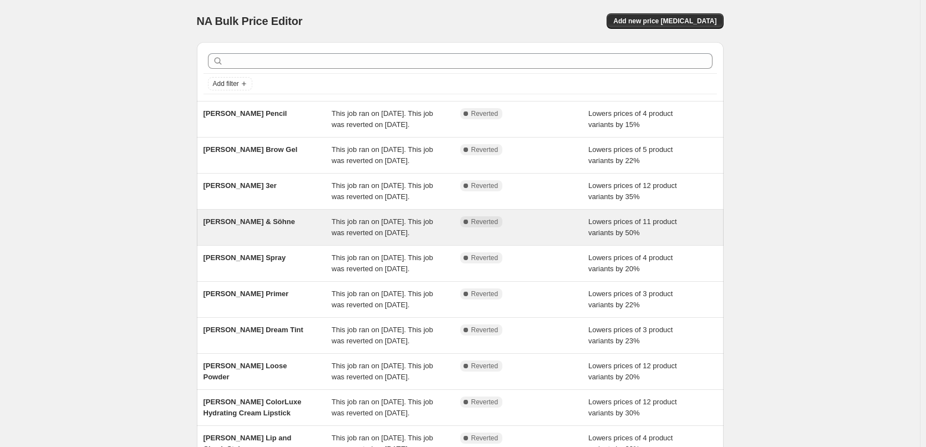
click at [366, 237] on span "This job ran on [DATE]. This job was reverted on [DATE]." at bounding box center [381, 226] width 101 height 19
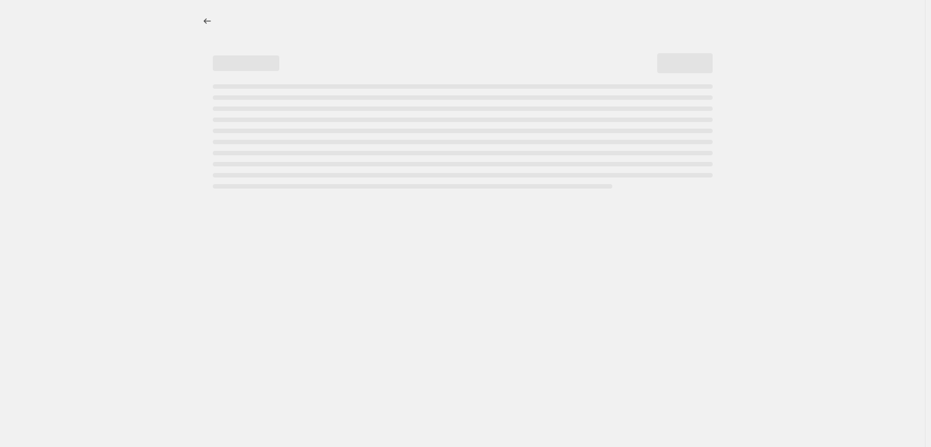
select select "percentage"
select select "vendor"
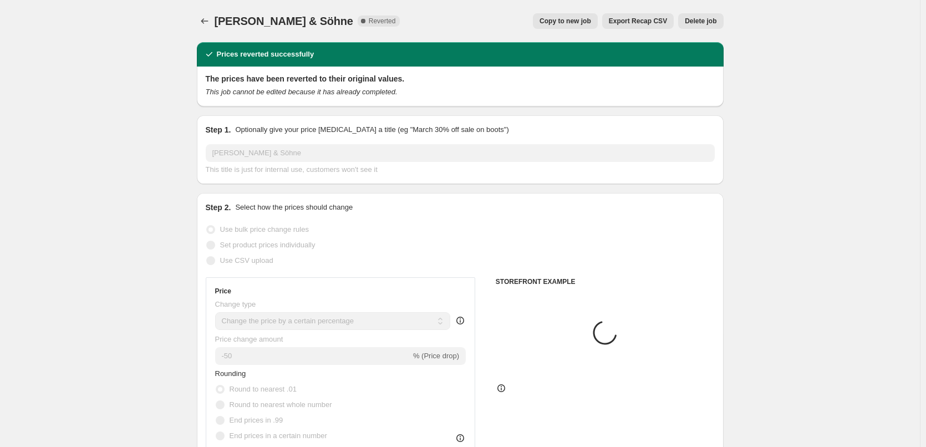
click at [707, 22] on span "Delete job" at bounding box center [701, 21] width 32 height 9
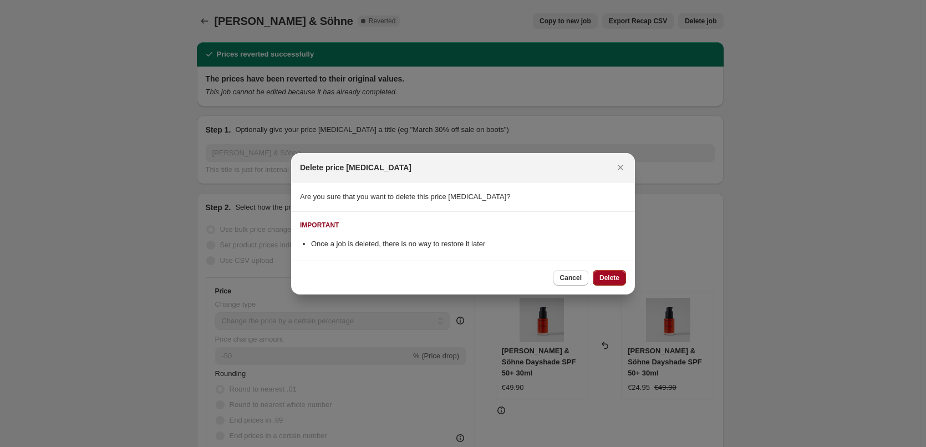
click at [616, 275] on span "Delete" at bounding box center [609, 277] width 20 height 9
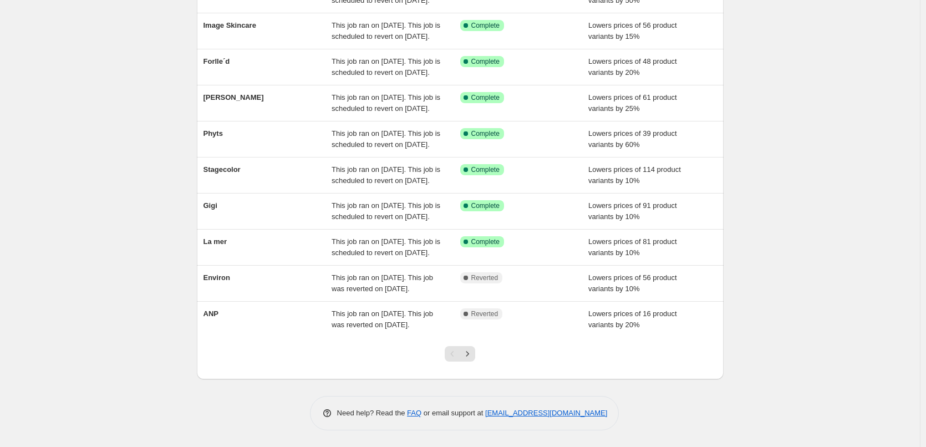
scroll to position [235, 0]
